Goal: Find specific page/section: Find specific page/section

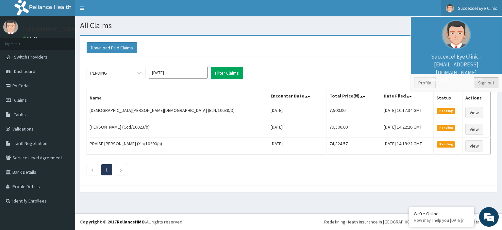
click at [484, 85] on link "Sign out" at bounding box center [486, 82] width 25 height 11
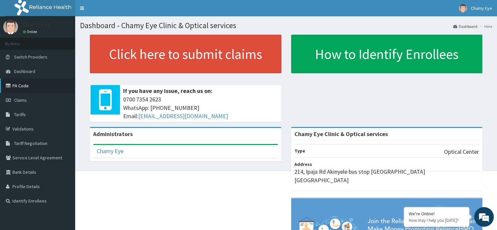
click at [38, 83] on link "PA Code" at bounding box center [37, 85] width 75 height 14
click at [34, 85] on link "PA Code" at bounding box center [37, 85] width 75 height 14
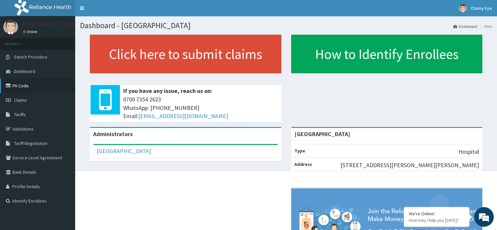
click at [27, 89] on link "PA Code" at bounding box center [37, 85] width 75 height 14
